Goal: Entertainment & Leisure: Browse casually

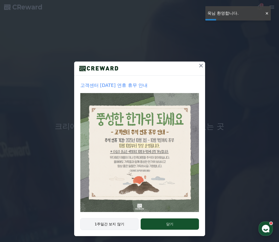
click at [124, 224] on button "1주일간 보지 않기" at bounding box center [109, 224] width 59 height 12
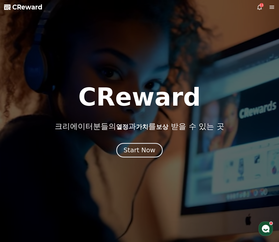
click at [134, 151] on div "Start Now" at bounding box center [140, 150] width 32 height 9
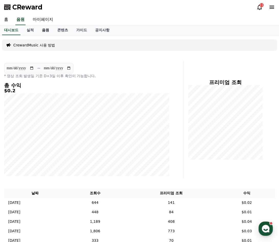
click at [42, 28] on link "음원" at bounding box center [45, 30] width 15 height 10
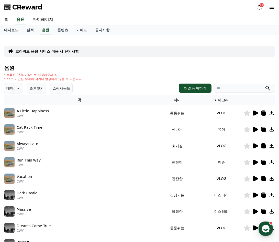
click at [16, 89] on icon at bounding box center [18, 88] width 6 height 6
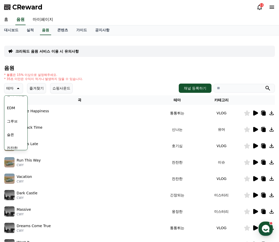
scroll to position [102, 0]
click at [14, 131] on button "즐거움" at bounding box center [12, 132] width 15 height 11
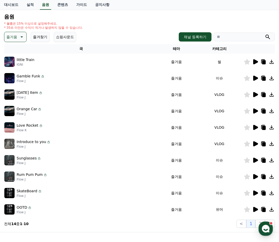
scroll to position [77, 0]
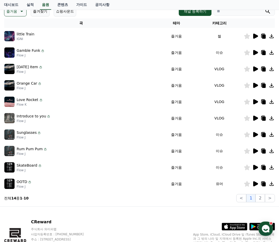
click at [9, 85] on img at bounding box center [9, 85] width 10 height 10
click at [255, 86] on icon at bounding box center [256, 85] width 5 height 5
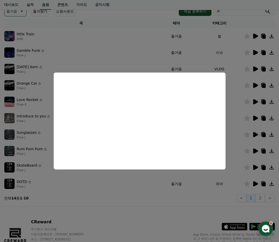
click at [73, 47] on button "close modal" at bounding box center [139, 121] width 279 height 242
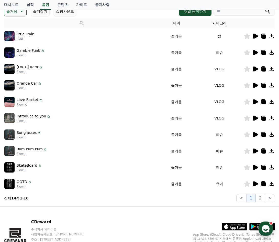
click at [54, 52] on div "Gamble Funk Flow J" at bounding box center [81, 52] width 154 height 10
click at [254, 51] on icon at bounding box center [256, 52] width 5 height 5
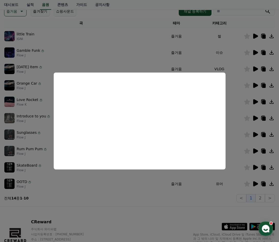
click at [76, 46] on button "close modal" at bounding box center [139, 121] width 279 height 242
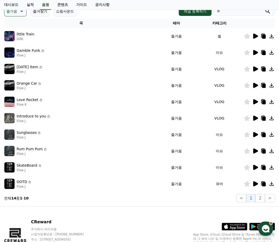
click at [254, 36] on icon at bounding box center [256, 36] width 5 height 5
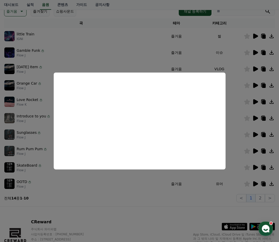
click at [135, 40] on button "close modal" at bounding box center [139, 121] width 279 height 242
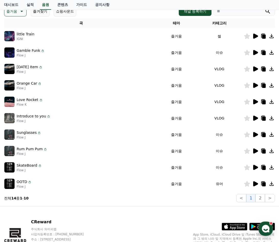
click at [256, 67] on icon at bounding box center [256, 69] width 6 height 6
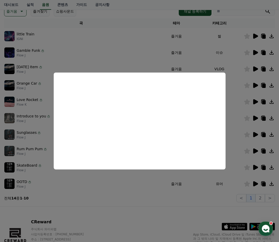
click at [187, 49] on button "close modal" at bounding box center [139, 121] width 279 height 242
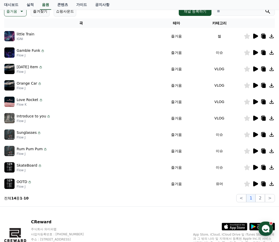
click at [255, 101] on icon at bounding box center [256, 101] width 5 height 5
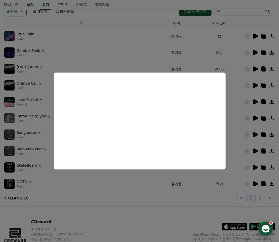
click at [33, 117] on button "close modal" at bounding box center [139, 121] width 279 height 242
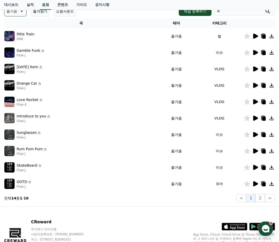
click at [257, 117] on icon at bounding box center [256, 118] width 5 height 5
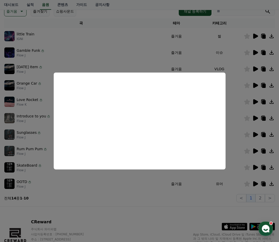
click at [244, 105] on button "close modal" at bounding box center [139, 121] width 279 height 242
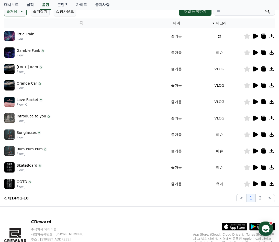
click at [253, 135] on icon at bounding box center [256, 134] width 6 height 6
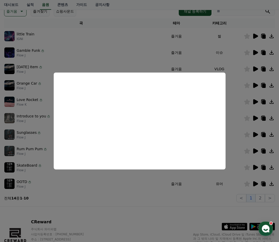
click at [110, 187] on button "close modal" at bounding box center [139, 121] width 279 height 242
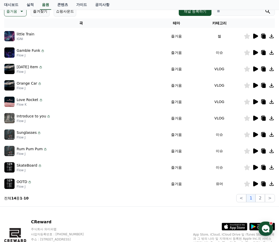
click at [254, 151] on icon at bounding box center [256, 150] width 5 height 5
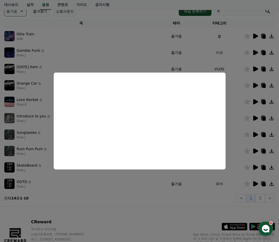
drag, startPoint x: 110, startPoint y: 183, endPoint x: 89, endPoint y: 55, distance: 130.2
click at [89, 55] on button "close modal" at bounding box center [139, 121] width 279 height 242
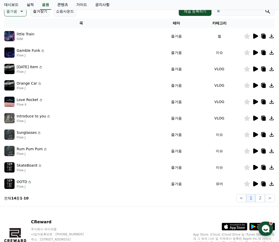
click at [252, 167] on div at bounding box center [259, 167] width 31 height 6
click at [254, 168] on icon at bounding box center [256, 167] width 5 height 5
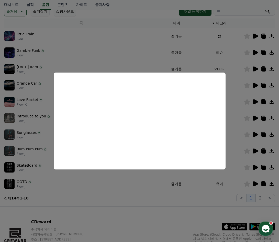
click at [68, 194] on button "close modal" at bounding box center [139, 121] width 279 height 242
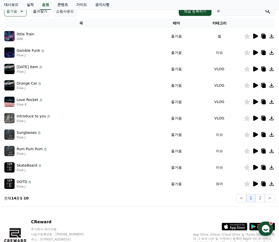
click at [10, 184] on img at bounding box center [9, 184] width 10 height 10
click at [259, 184] on div at bounding box center [259, 184] width 31 height 6
click at [253, 185] on icon at bounding box center [256, 184] width 6 height 6
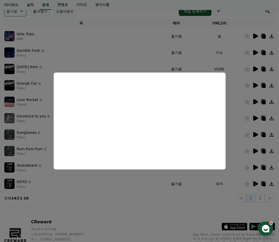
click at [67, 184] on button "close modal" at bounding box center [139, 121] width 279 height 242
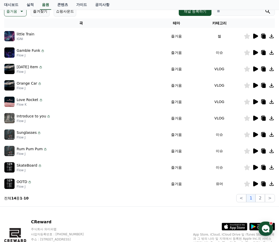
click at [257, 169] on icon at bounding box center [256, 167] width 6 height 6
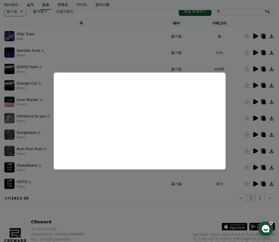
click at [245, 71] on button "close modal" at bounding box center [139, 121] width 279 height 242
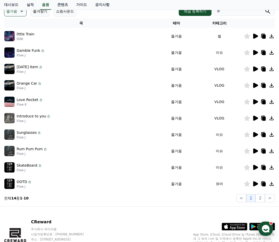
click at [254, 166] on icon at bounding box center [256, 167] width 5 height 5
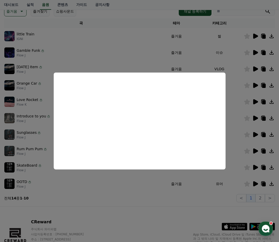
drag, startPoint x: 48, startPoint y: 173, endPoint x: 54, endPoint y: 173, distance: 5.1
drag, startPoint x: 54, startPoint y: 173, endPoint x: 249, endPoint y: 168, distance: 196.0
click at [249, 168] on button "close modal" at bounding box center [139, 121] width 279 height 242
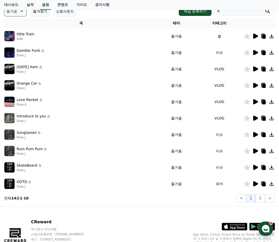
click at [272, 167] on icon at bounding box center [272, 167] width 4 height 4
click at [250, 167] on icon at bounding box center [248, 167] width 6 height 6
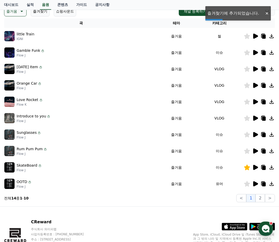
click at [273, 168] on icon at bounding box center [272, 167] width 6 height 6
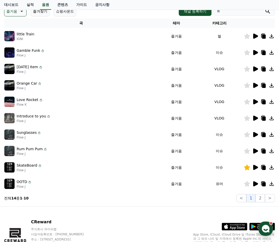
click at [263, 167] on icon at bounding box center [265, 168] width 4 height 4
